Goal: Understand process/instructions: Learn how to perform a task or action

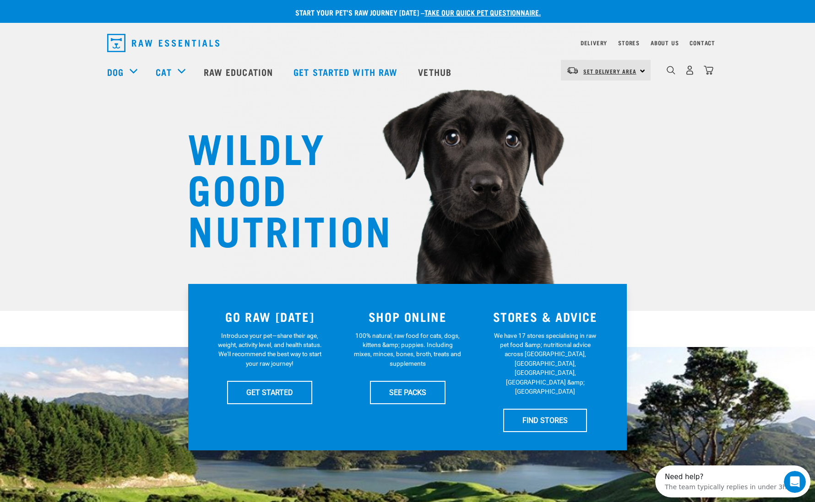
click at [594, 68] on link "Set Delivery Area" at bounding box center [609, 71] width 53 height 15
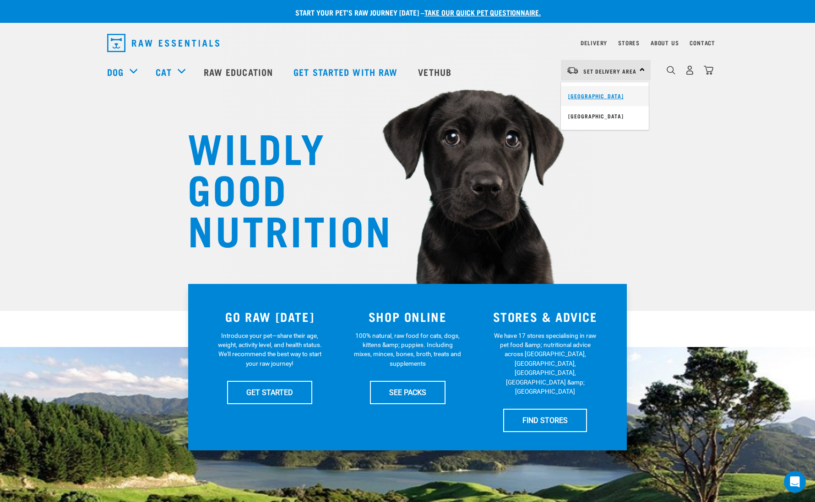
click at [596, 94] on link "[GEOGRAPHIC_DATA]" at bounding box center [605, 96] width 88 height 20
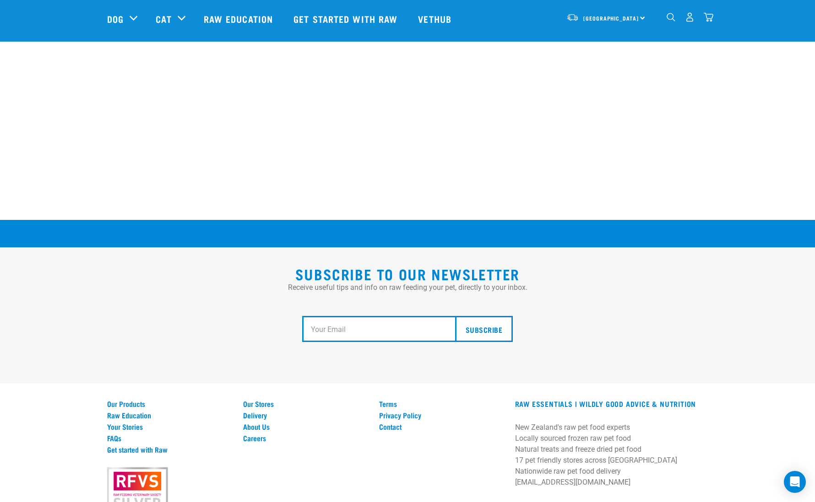
scroll to position [1542, 0]
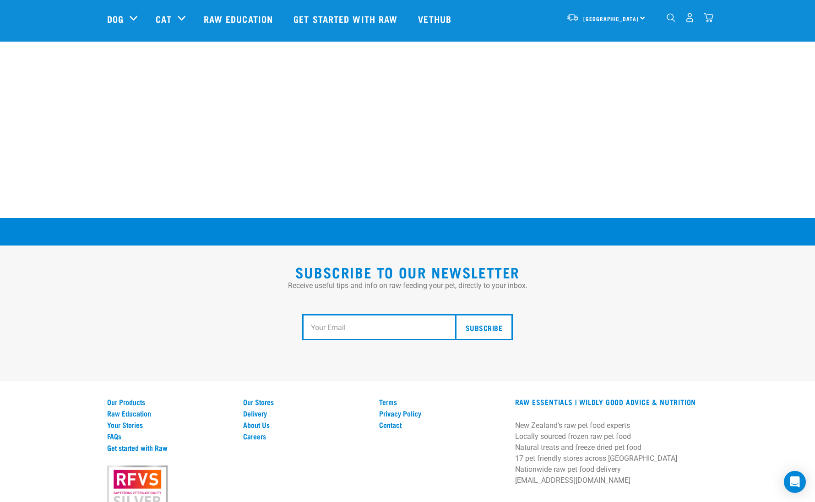
click at [313, 321] on input "email" at bounding box center [382, 327] width 160 height 27
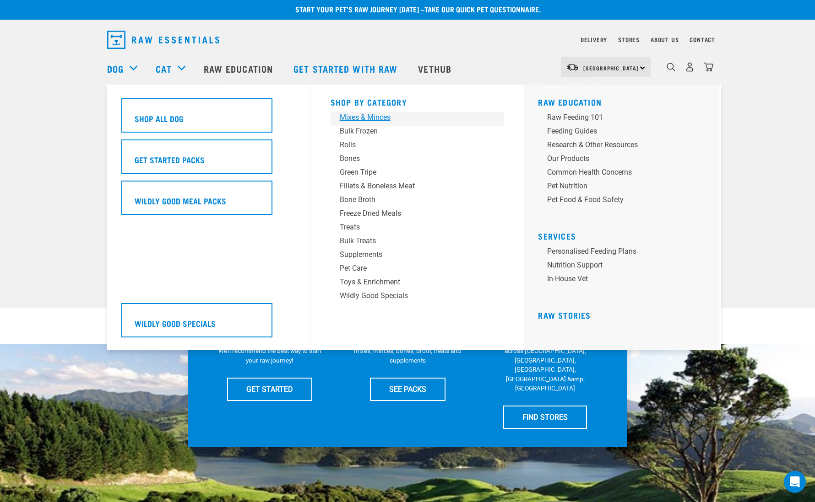
scroll to position [3, 0]
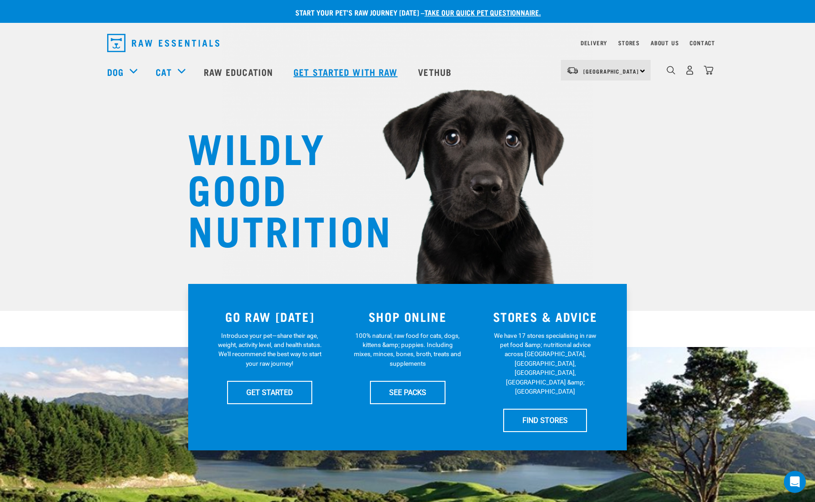
click at [353, 70] on link "Get started with Raw" at bounding box center [346, 72] width 124 height 37
